Goal: Task Accomplishment & Management: Complete application form

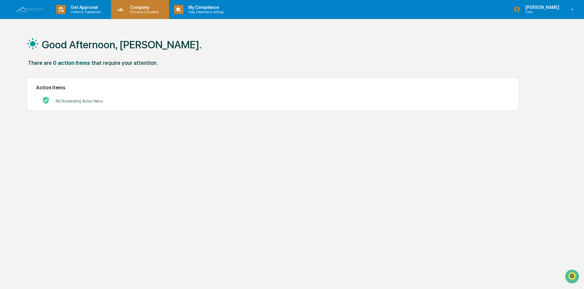
click at [141, 9] on p "Company" at bounding box center [143, 7] width 37 height 5
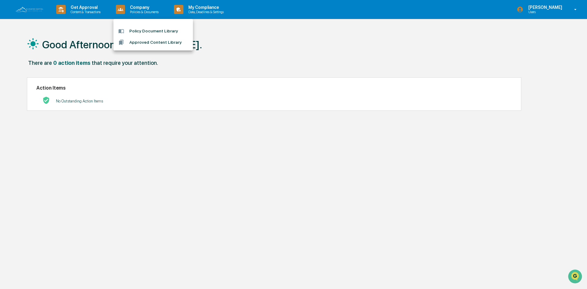
click at [91, 9] on div at bounding box center [293, 144] width 587 height 289
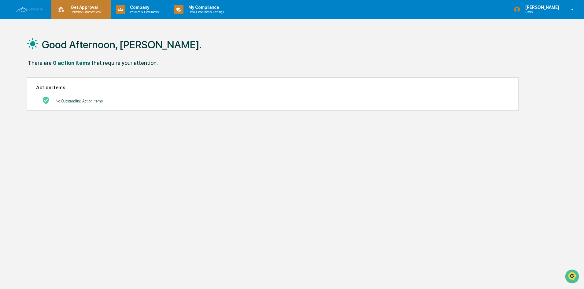
click at [88, 7] on p "Get Approval" at bounding box center [85, 7] width 38 height 5
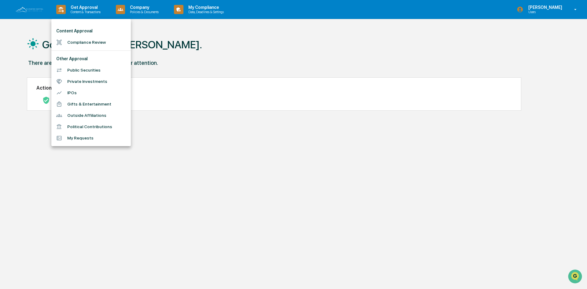
click at [81, 40] on li "Compliance Review" at bounding box center [90, 42] width 79 height 11
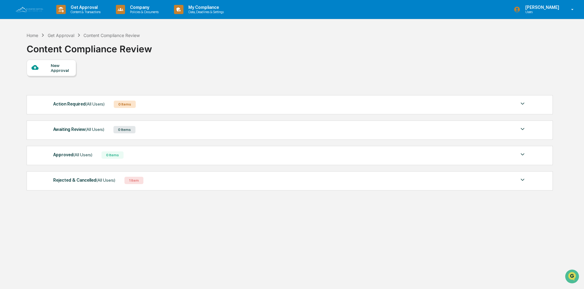
click at [57, 70] on div "New Approval" at bounding box center [61, 68] width 20 height 10
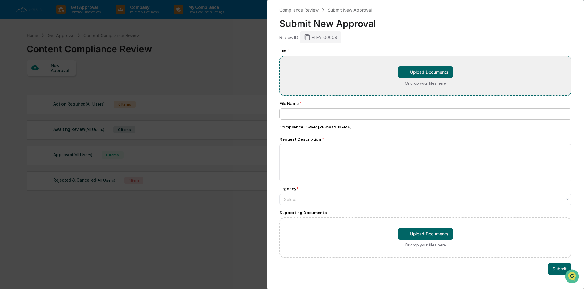
type input "**********"
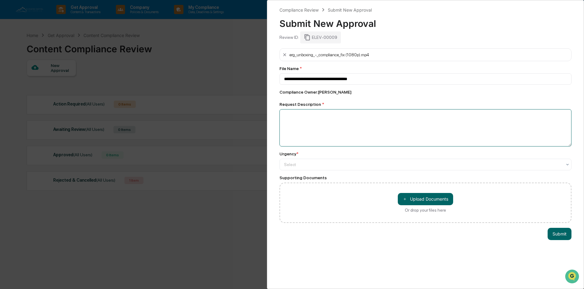
click at [313, 118] on textarea at bounding box center [425, 127] width 292 height 37
type textarea "**********"
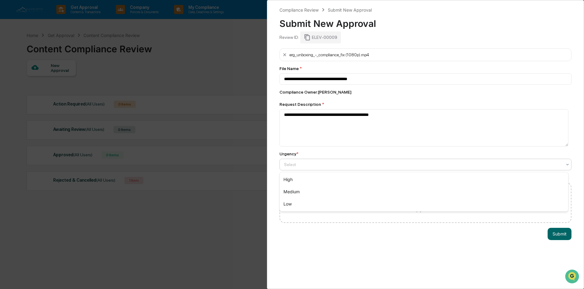
click at [356, 165] on div at bounding box center [423, 164] width 278 height 6
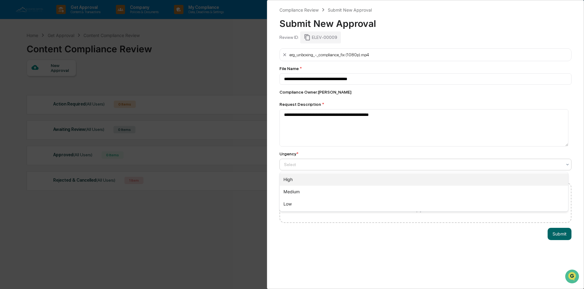
click at [293, 179] on div "High" at bounding box center [424, 179] width 288 height 12
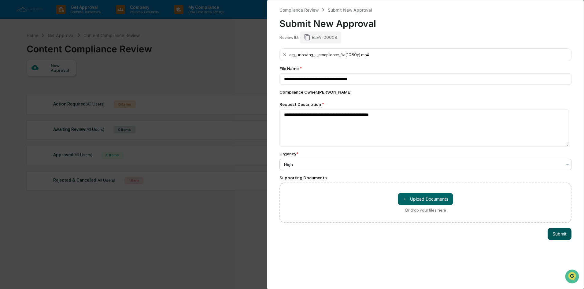
click at [554, 234] on button "Submit" at bounding box center [559, 234] width 24 height 12
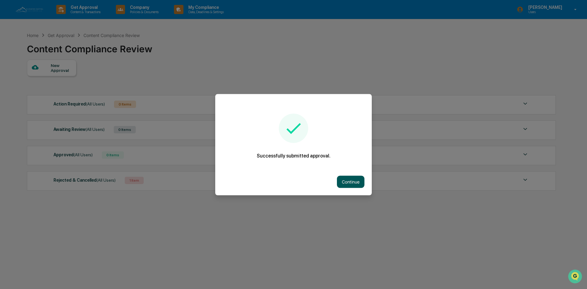
click at [351, 182] on button "Continue" at bounding box center [351, 181] width 28 height 12
